Goal: Task Accomplishment & Management: Complete application form

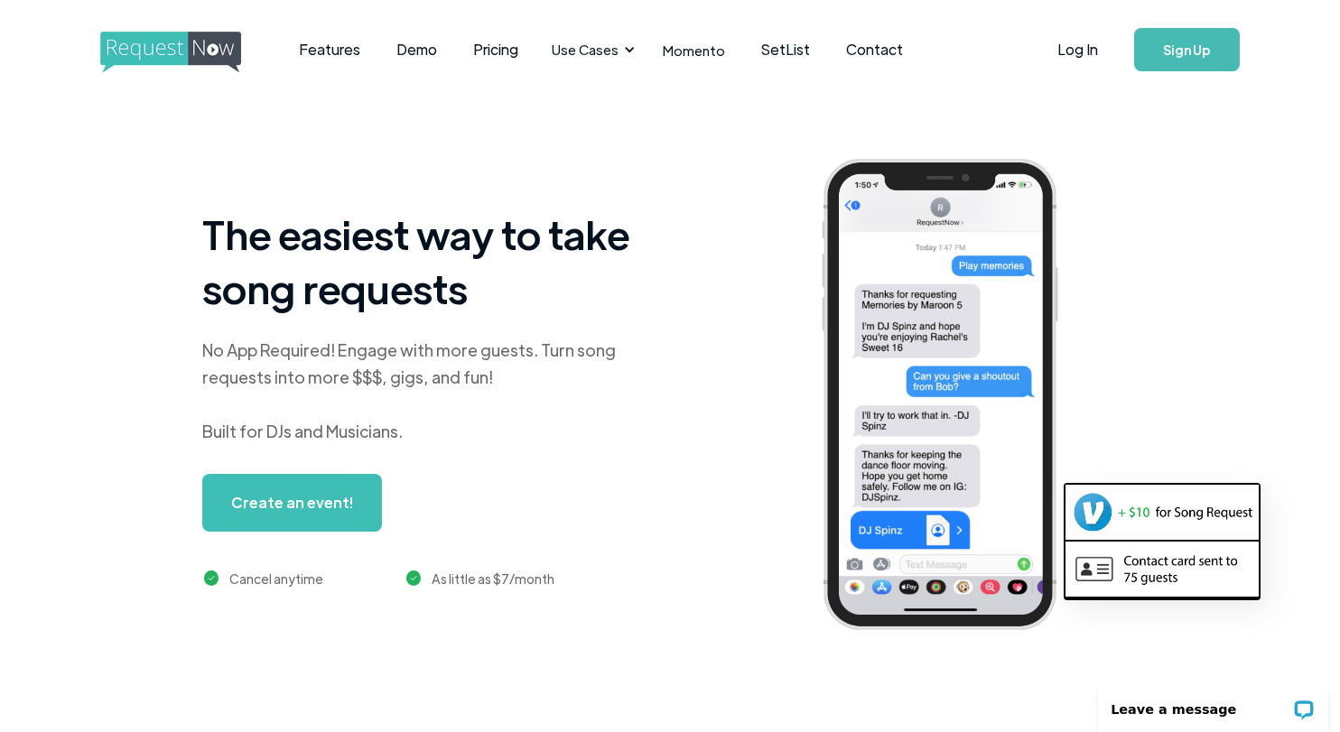
click at [1189, 45] on link "Sign Up" at bounding box center [1187, 49] width 106 height 43
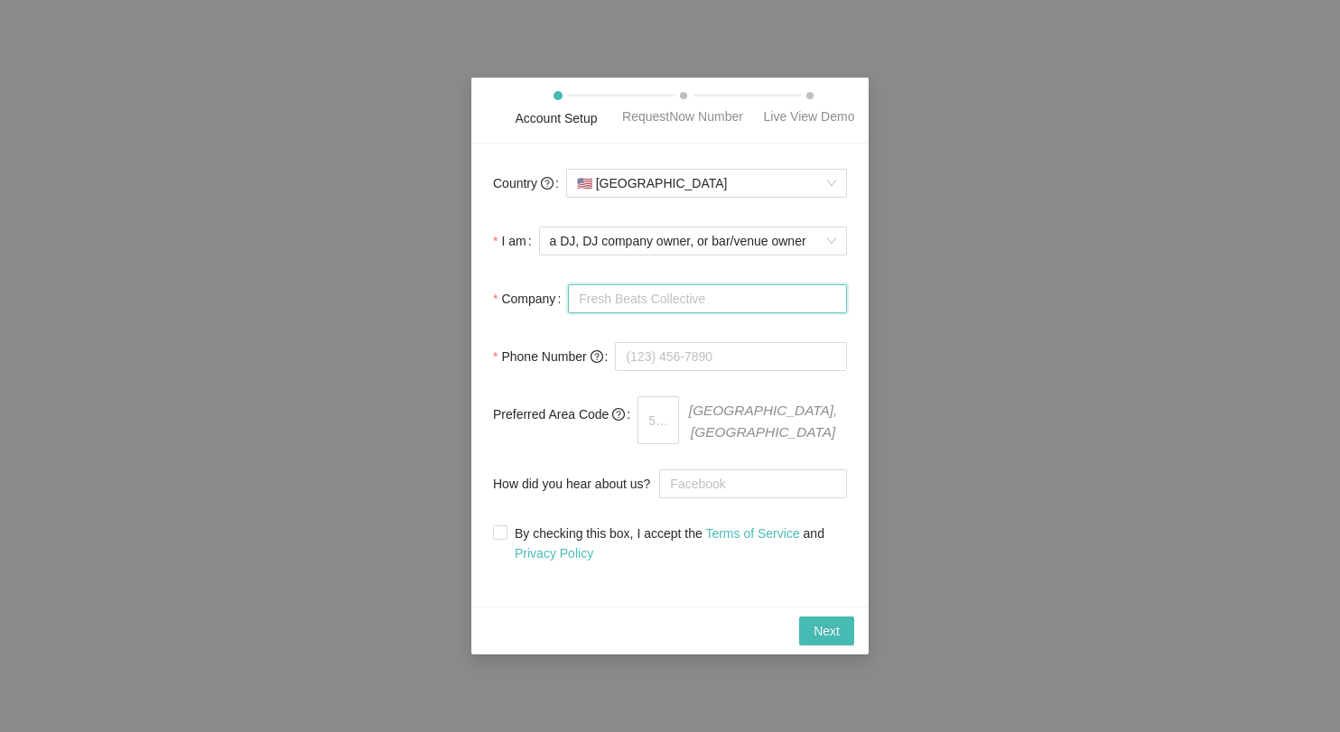
click at [719, 313] on input "Company" at bounding box center [707, 298] width 279 height 29
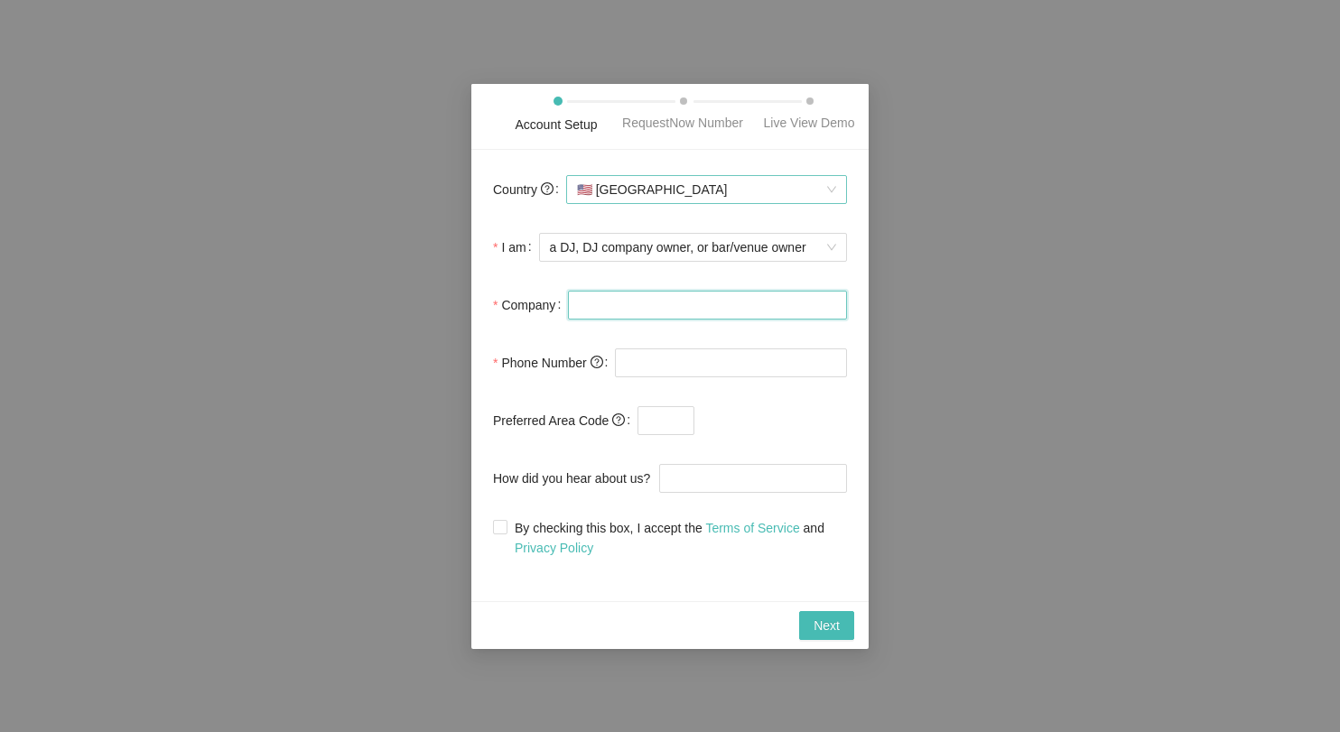
click at [668, 196] on span "🇺🇸 [GEOGRAPHIC_DATA]" at bounding box center [706, 189] width 259 height 27
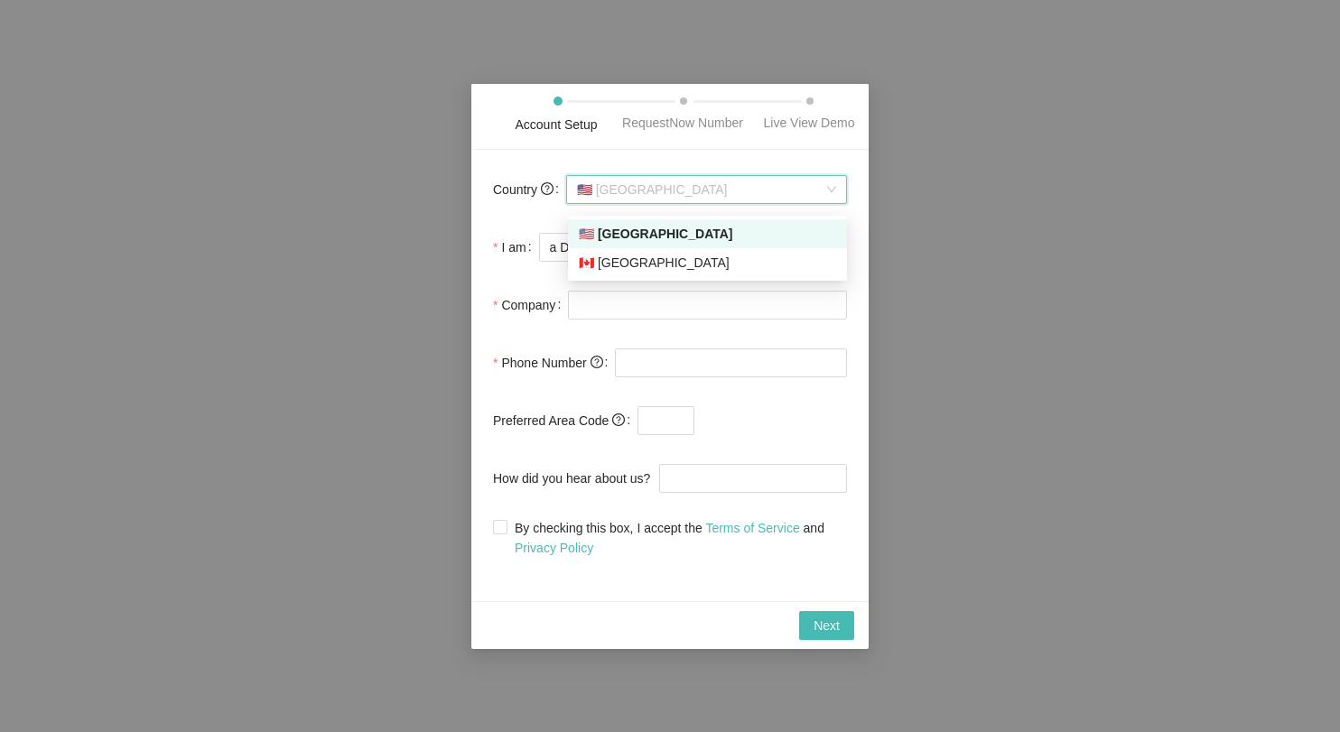
click at [666, 193] on span "🇺🇸 [GEOGRAPHIC_DATA]" at bounding box center [706, 189] width 259 height 27
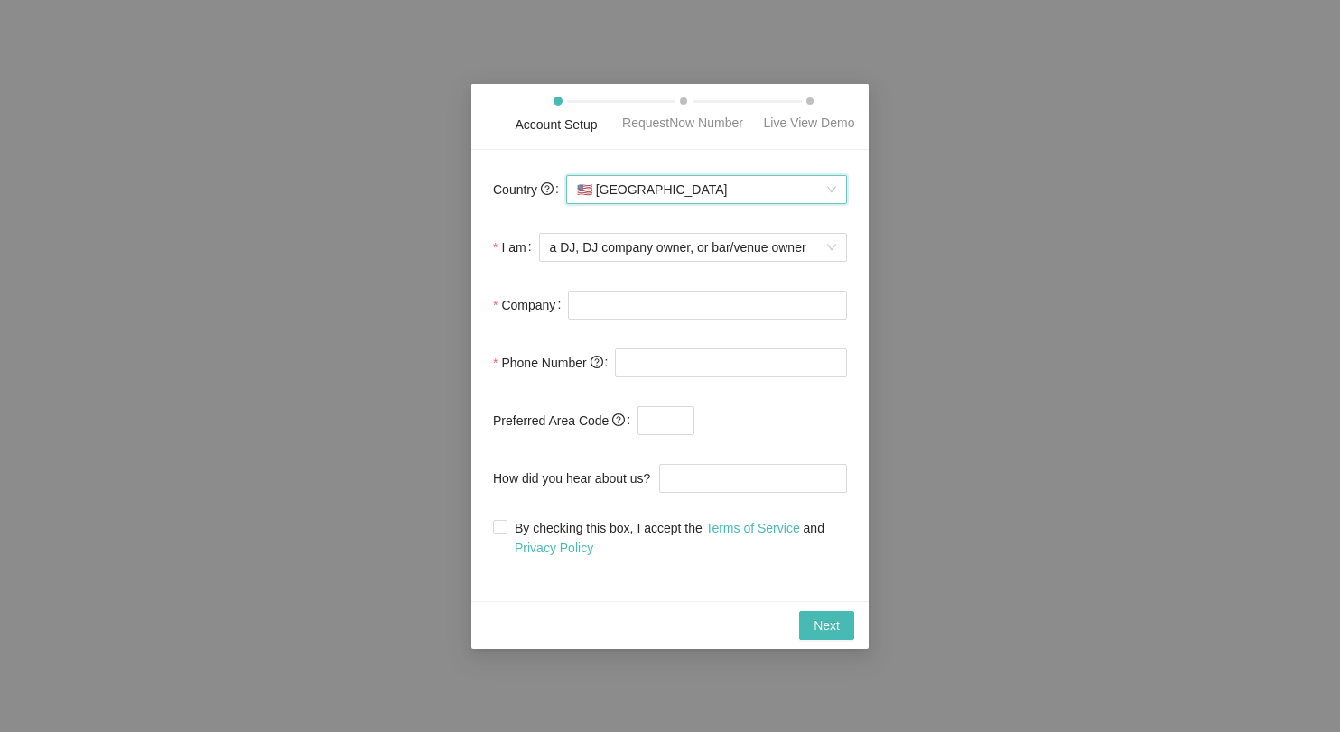
click at [726, 202] on span "🇺🇸 [GEOGRAPHIC_DATA]" at bounding box center [706, 189] width 259 height 27
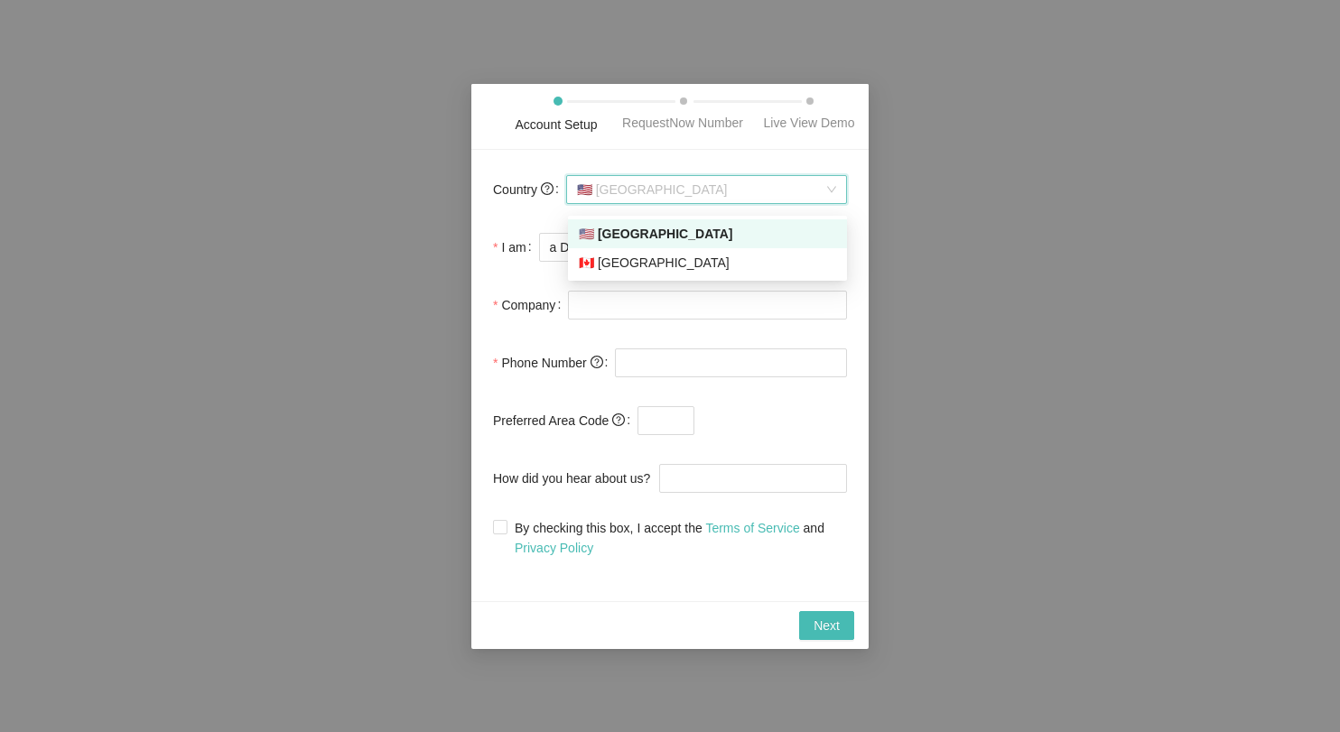
click at [718, 231] on div "🇺🇸 [GEOGRAPHIC_DATA]" at bounding box center [707, 234] width 257 height 20
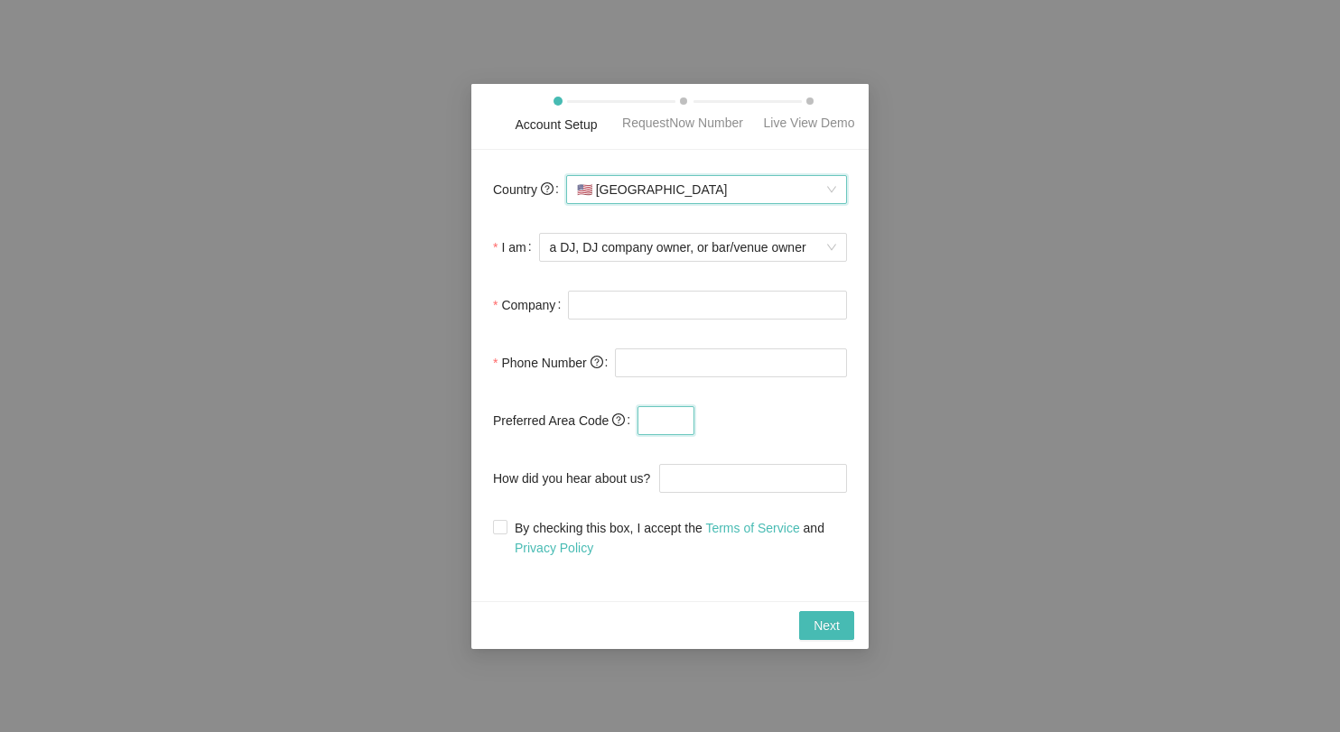
click at [665, 426] on input "text" at bounding box center [665, 420] width 57 height 29
type input "876"
type input "[PHONE_NUMBER]"
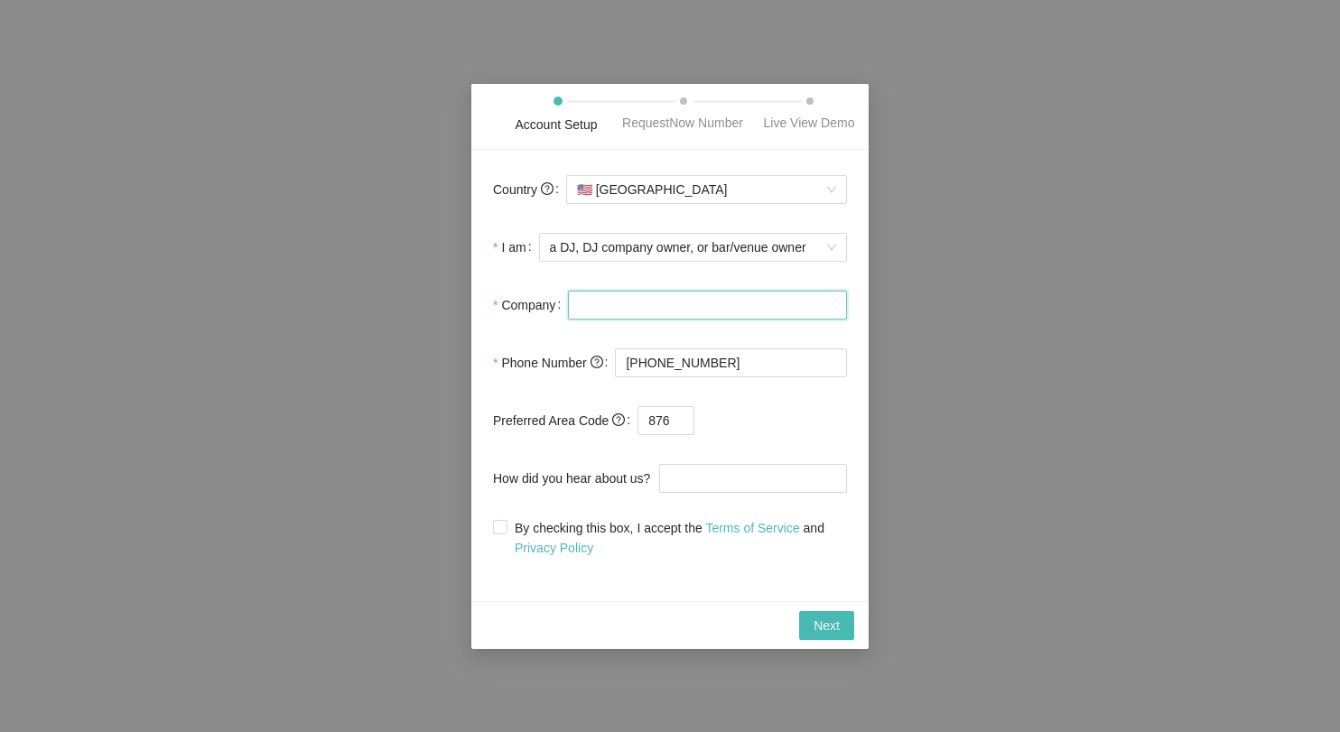
click at [650, 311] on input "Company" at bounding box center [707, 305] width 279 height 29
type input "inspired events"
click at [706, 487] on input "How did you hear about us?" at bounding box center [753, 478] width 188 height 29
type input "crate hackers"
click at [499, 533] on input "By checking this box, I accept the Terms of Service and Privacy Policy" at bounding box center [499, 526] width 13 height 13
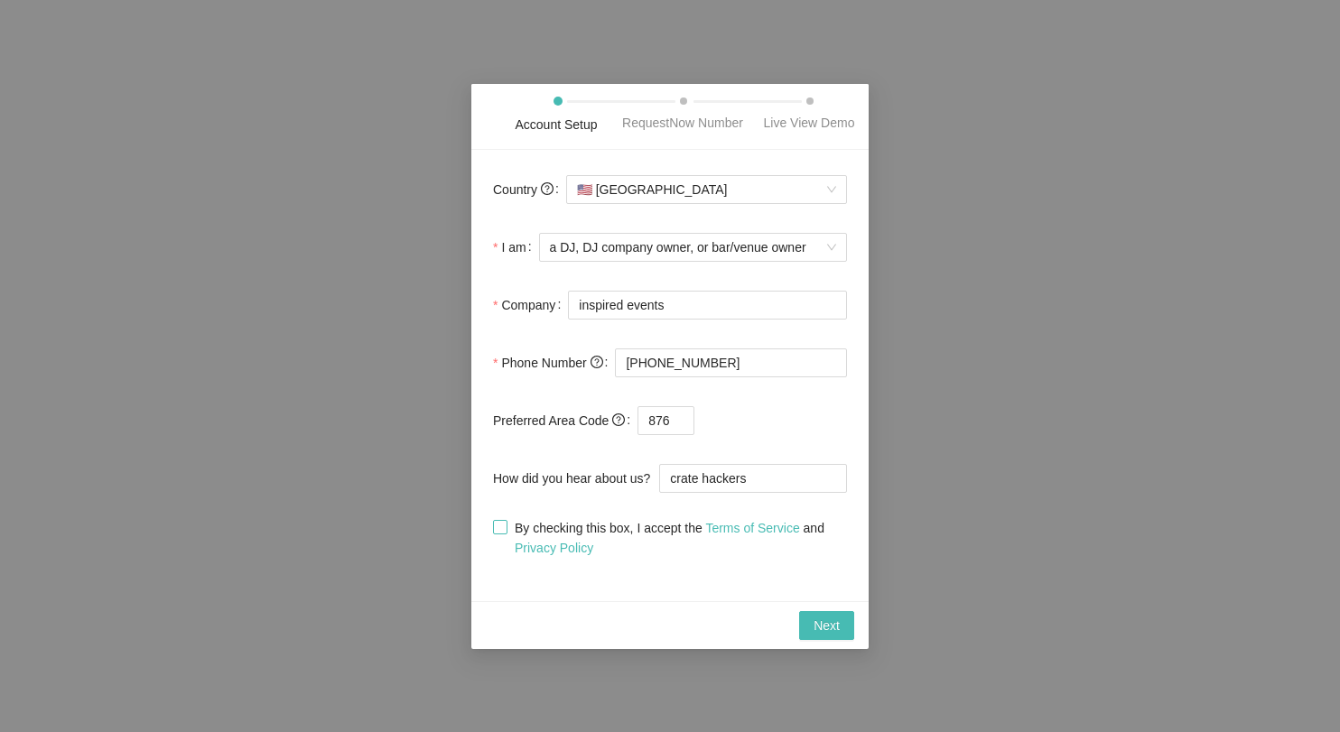
checkbox input "true"
click at [831, 636] on span "Next" at bounding box center [826, 626] width 26 height 20
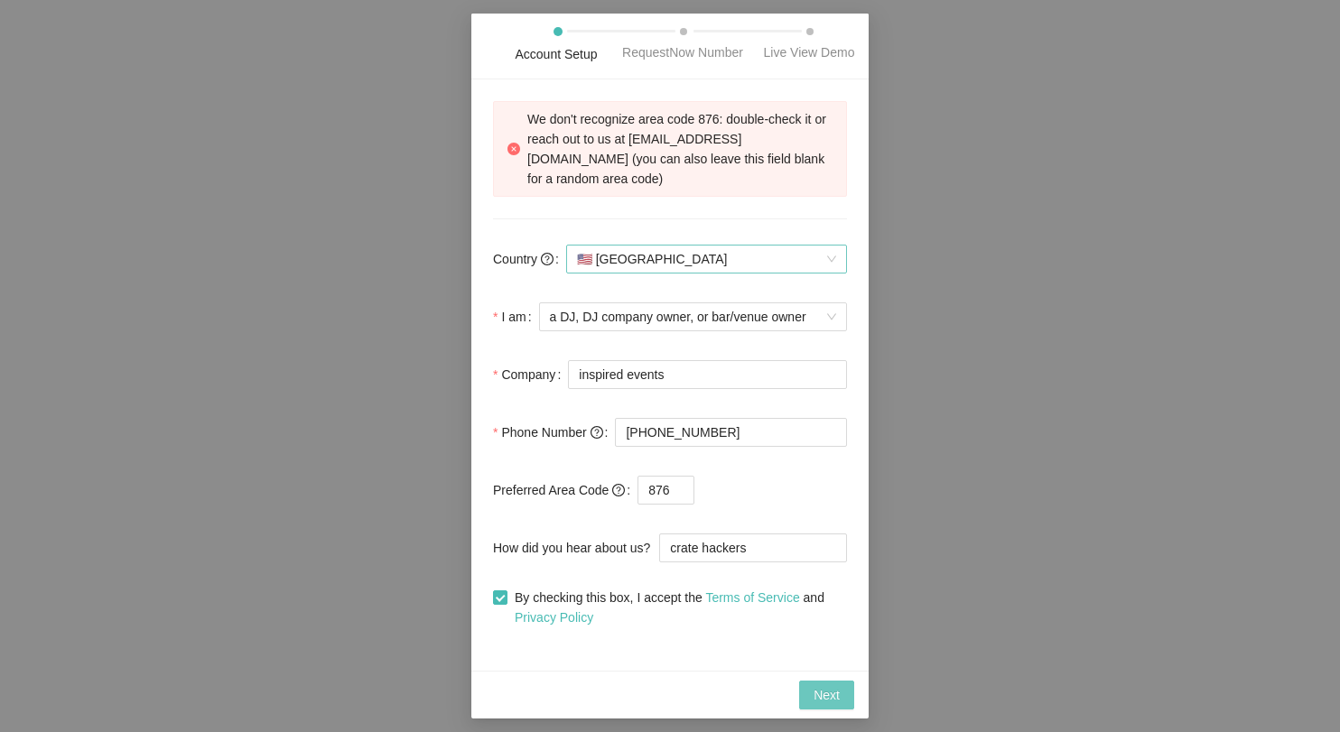
click at [734, 265] on span "🇺🇸 [GEOGRAPHIC_DATA]" at bounding box center [706, 259] width 259 height 27
